Goal: Navigation & Orientation: Understand site structure

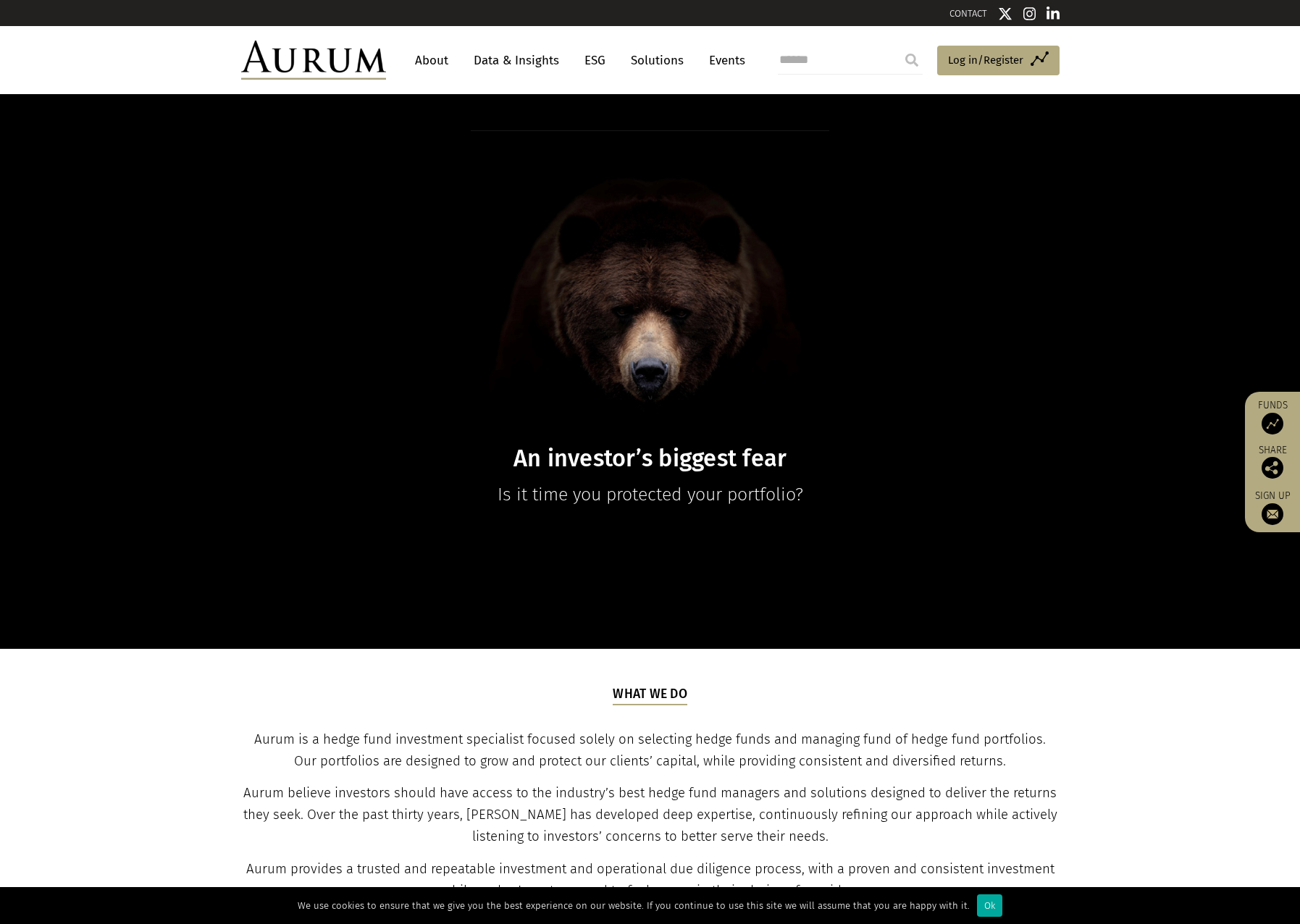
click at [357, 67] on img at bounding box center [313, 60] width 145 height 39
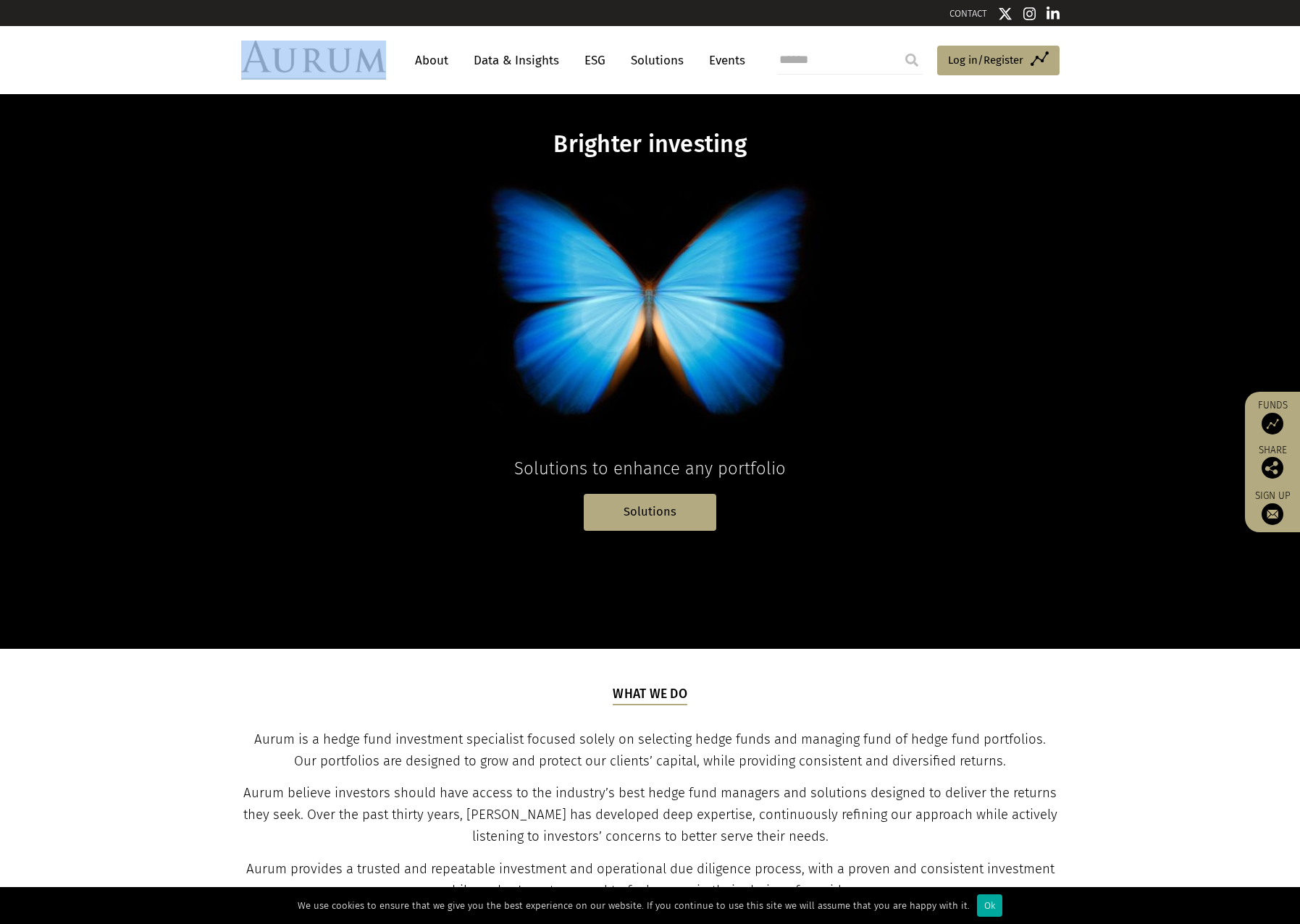
drag, startPoint x: 399, startPoint y: 71, endPoint x: 277, endPoint y: 73, distance: 122.0
click at [277, 73] on div "About Data & Insights ESG Solutions Events Access Funds Log in/Register Sign ou…" at bounding box center [650, 60] width 819 height 39
copy div
